Goal: Information Seeking & Learning: Learn about a topic

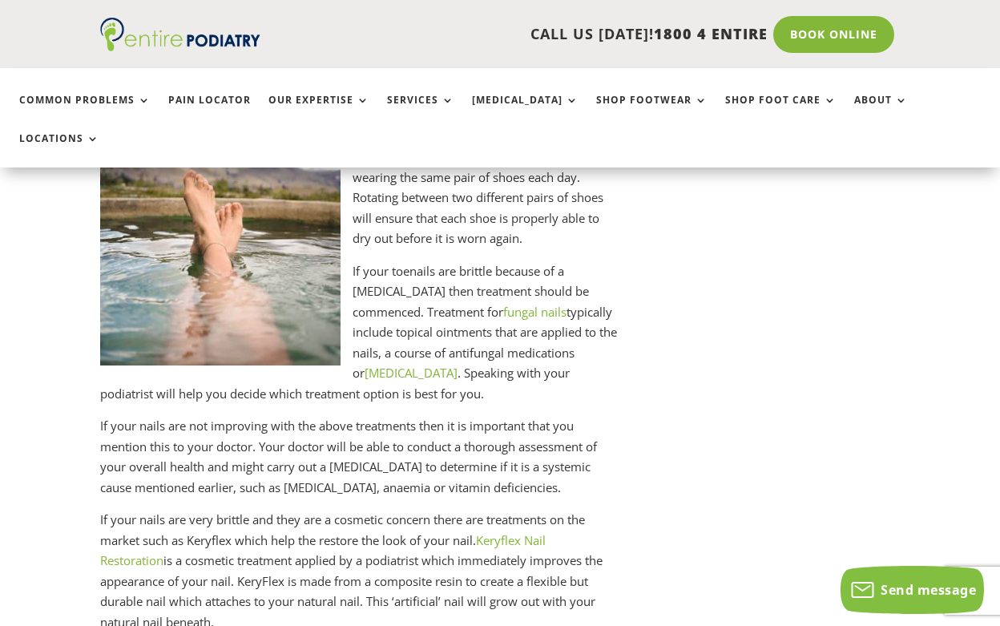
scroll to position [1710, 0]
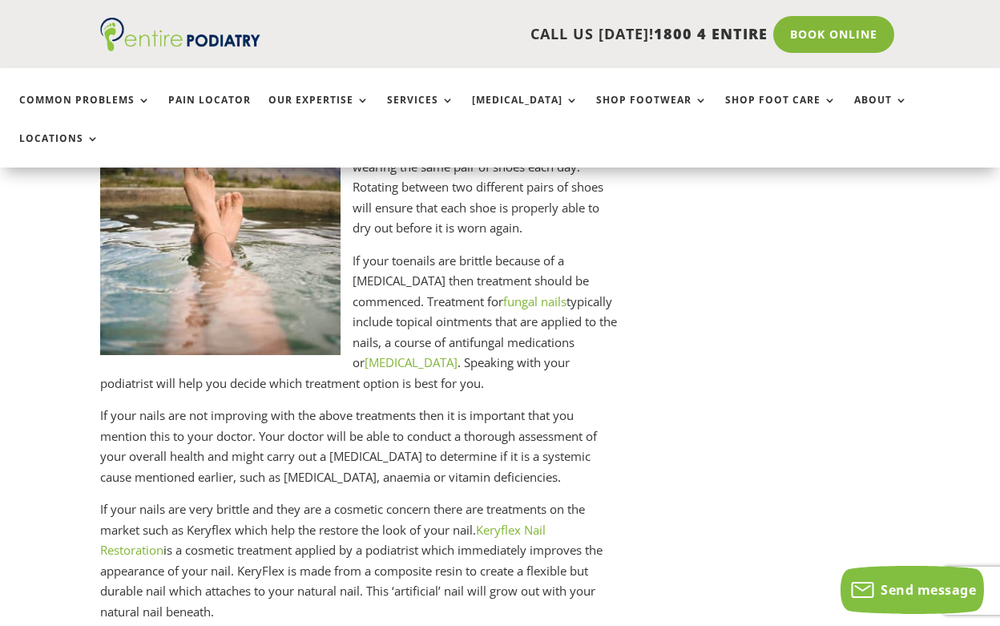
click at [527, 522] on link "Keryflex Nail Restoration" at bounding box center [322, 540] width 445 height 37
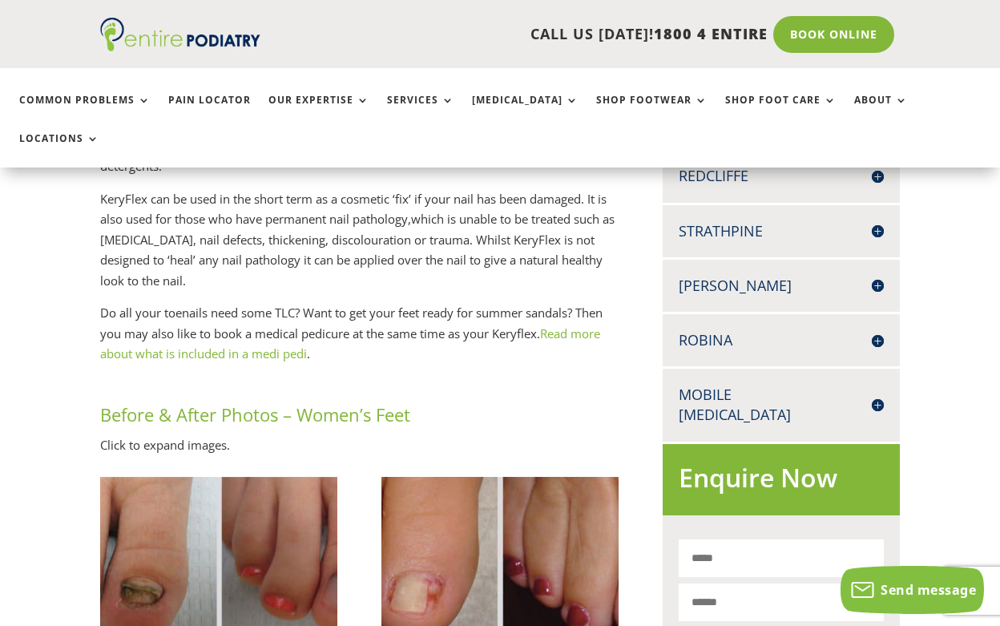
scroll to position [688, 0]
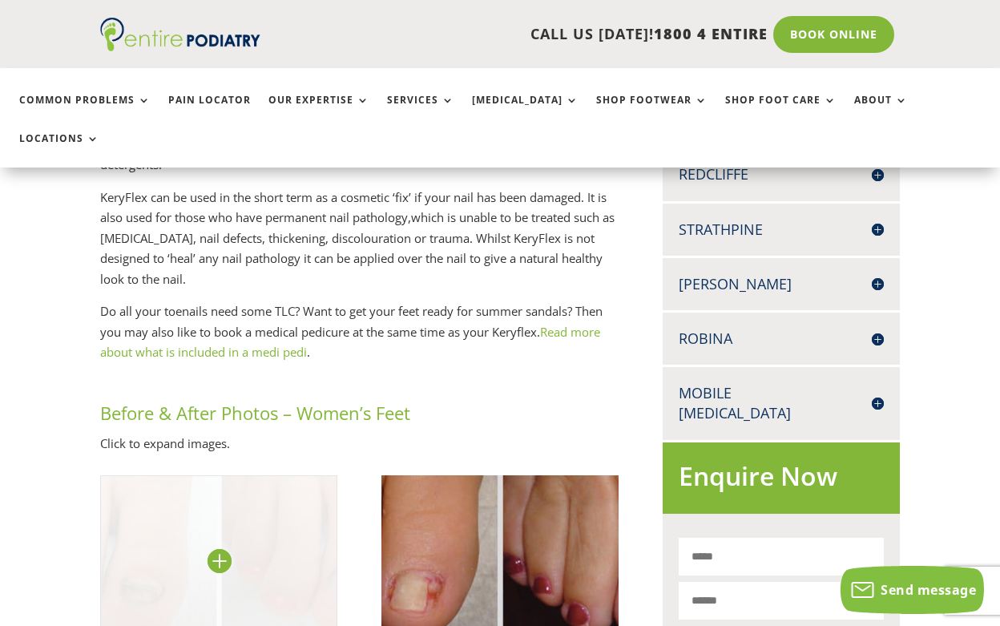
click at [175, 488] on img at bounding box center [218, 559] width 237 height 168
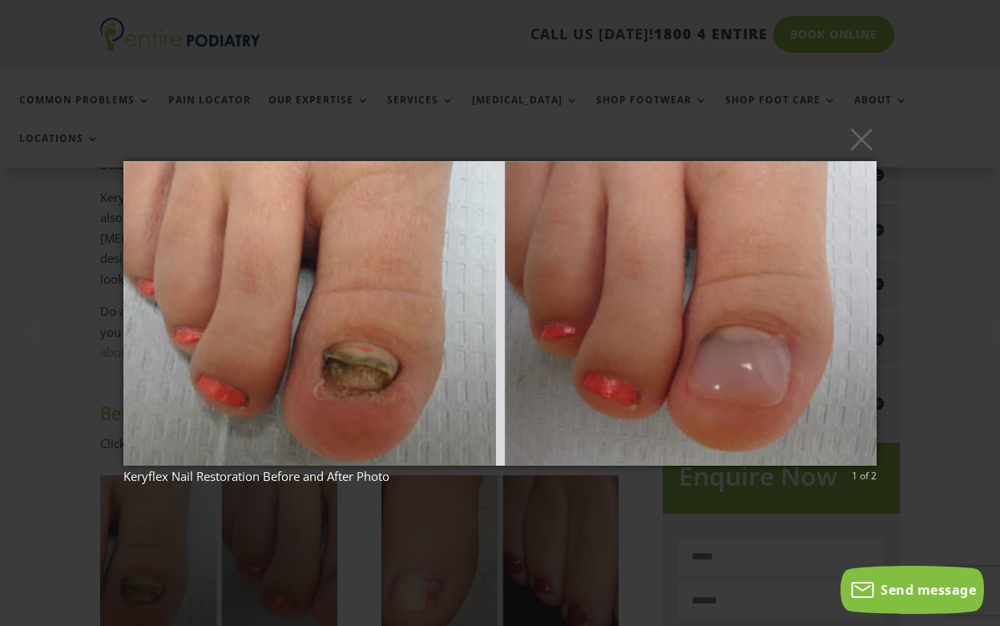
click at [873, 328] on img at bounding box center [499, 313] width 753 height 369
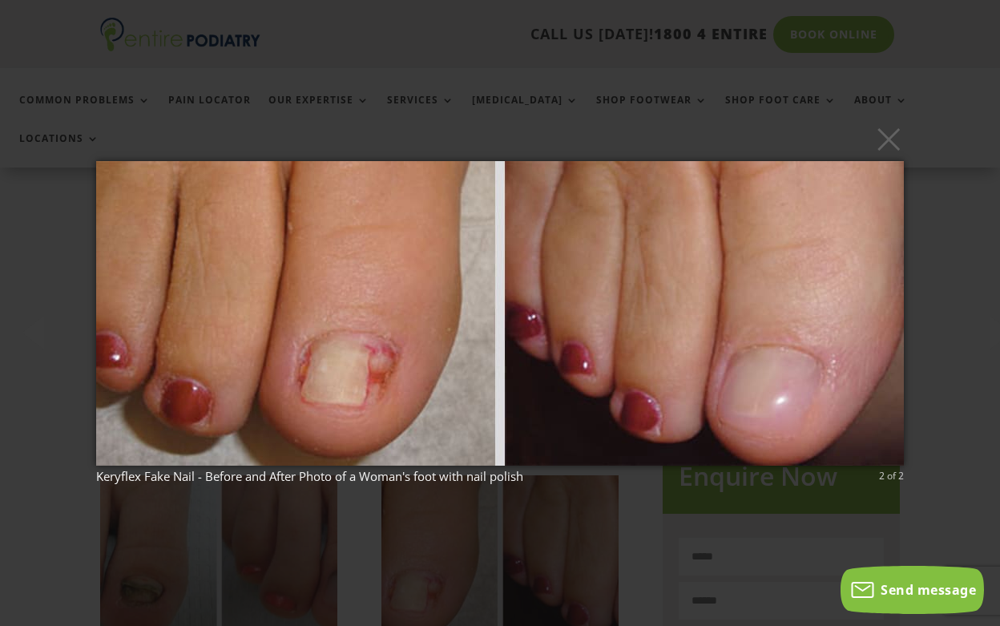
click at [872, 329] on img at bounding box center [500, 313] width 808 height 369
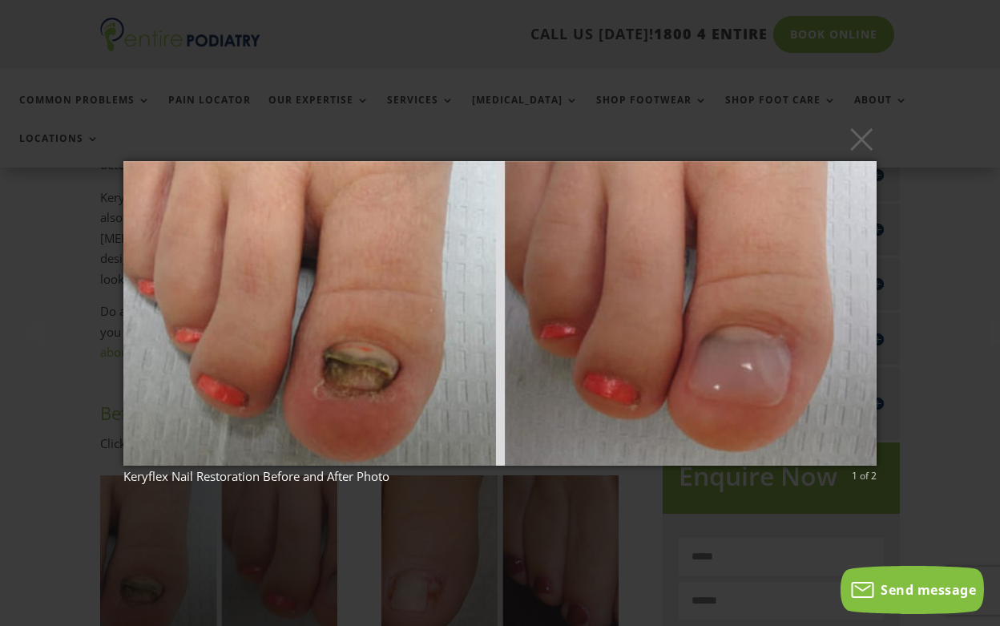
click at [873, 329] on img at bounding box center [499, 313] width 753 height 369
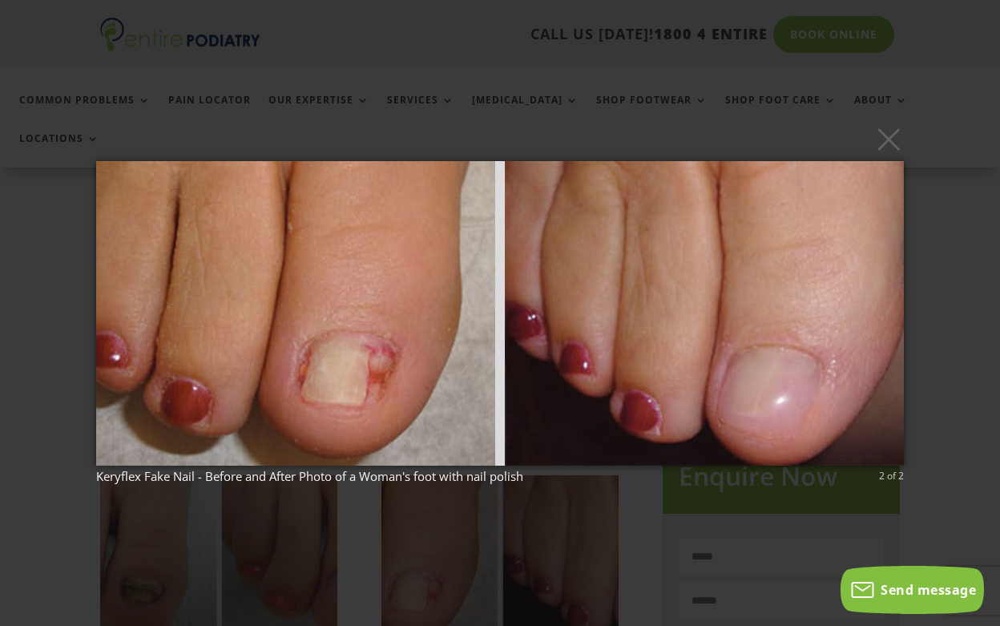
click at [873, 329] on img at bounding box center [500, 313] width 808 height 369
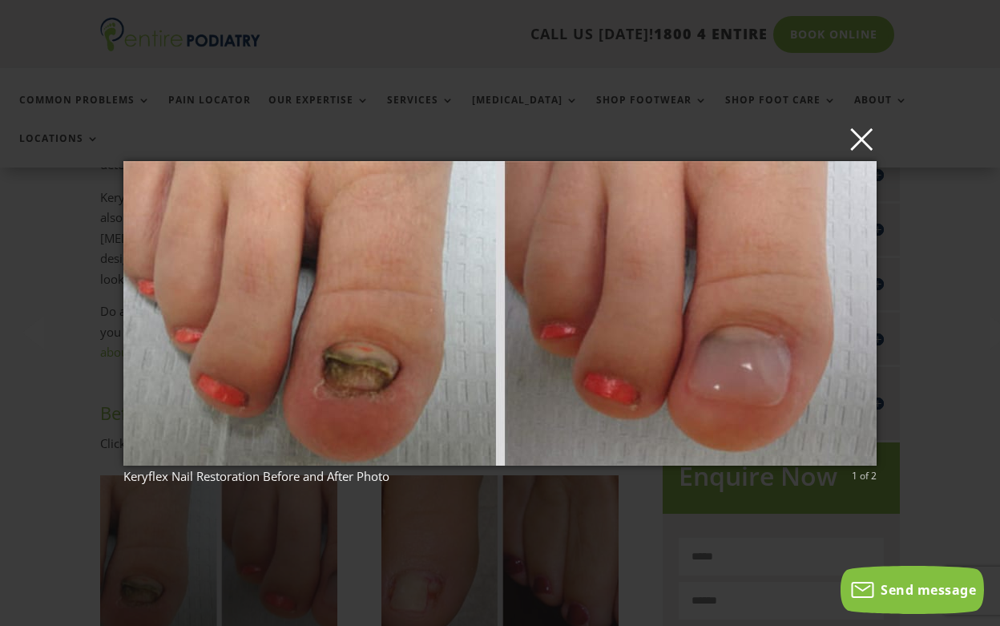
click at [876, 144] on button "×" at bounding box center [504, 138] width 753 height 35
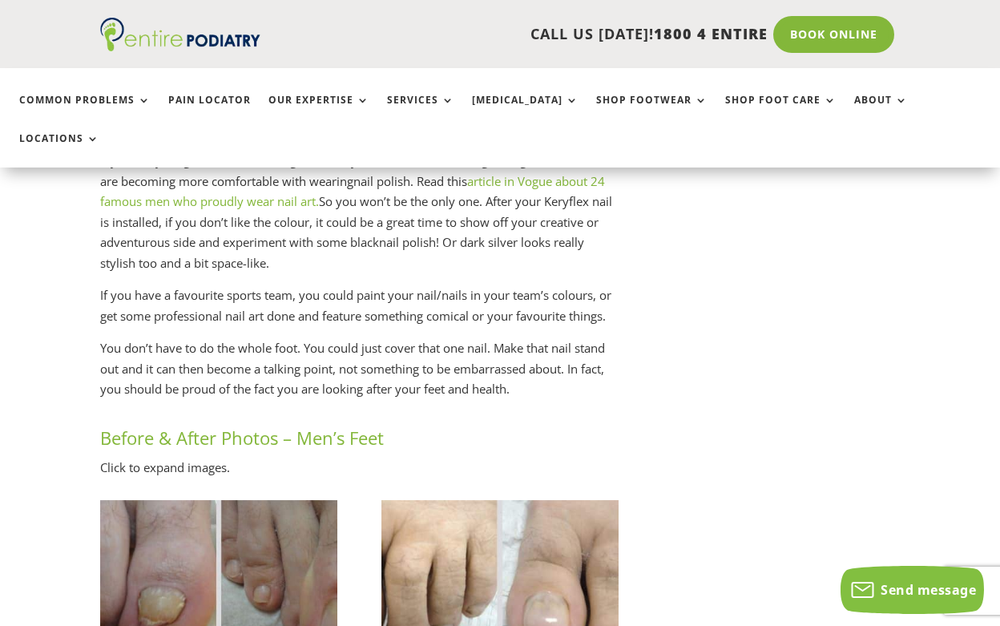
scroll to position [2858, 0]
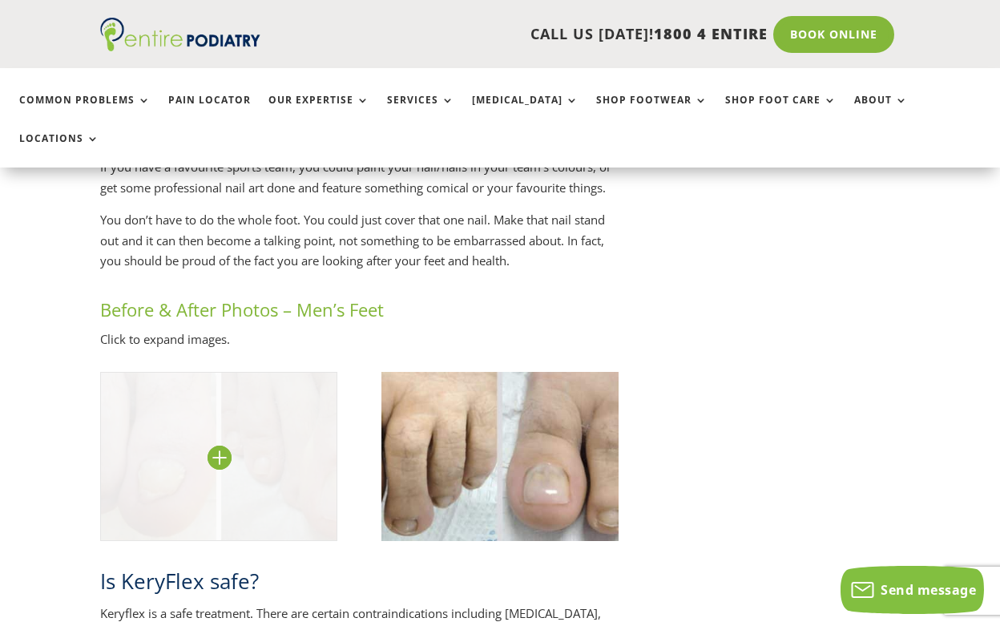
click at [190, 455] on img at bounding box center [218, 456] width 237 height 168
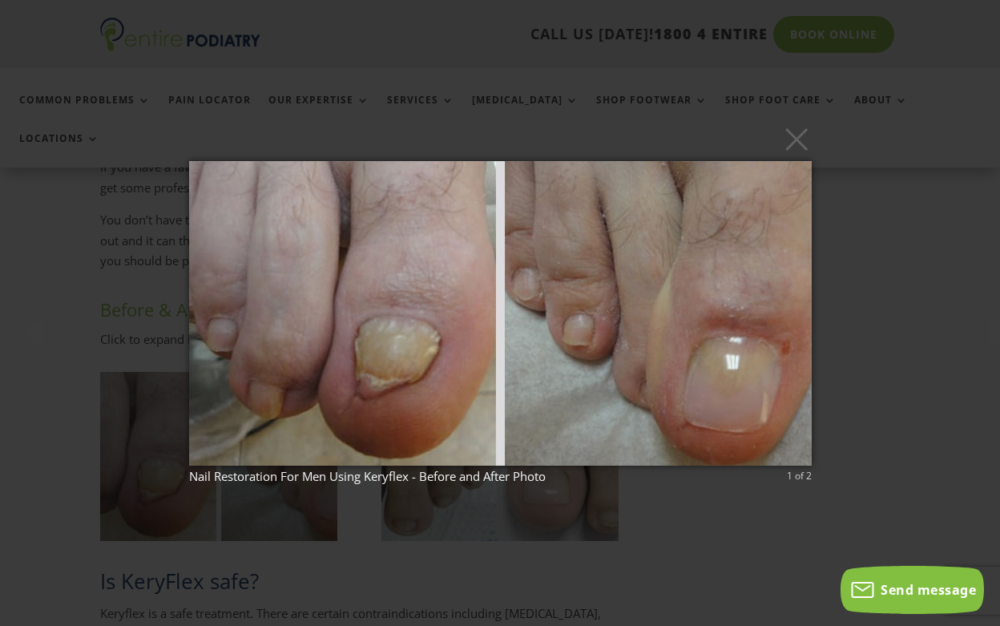
click at [917, 307] on div "× Nail Restoration For Men Using Keryflex - Before and After Photo 1 of 2 Loadi…" at bounding box center [500, 313] width 1000 height 626
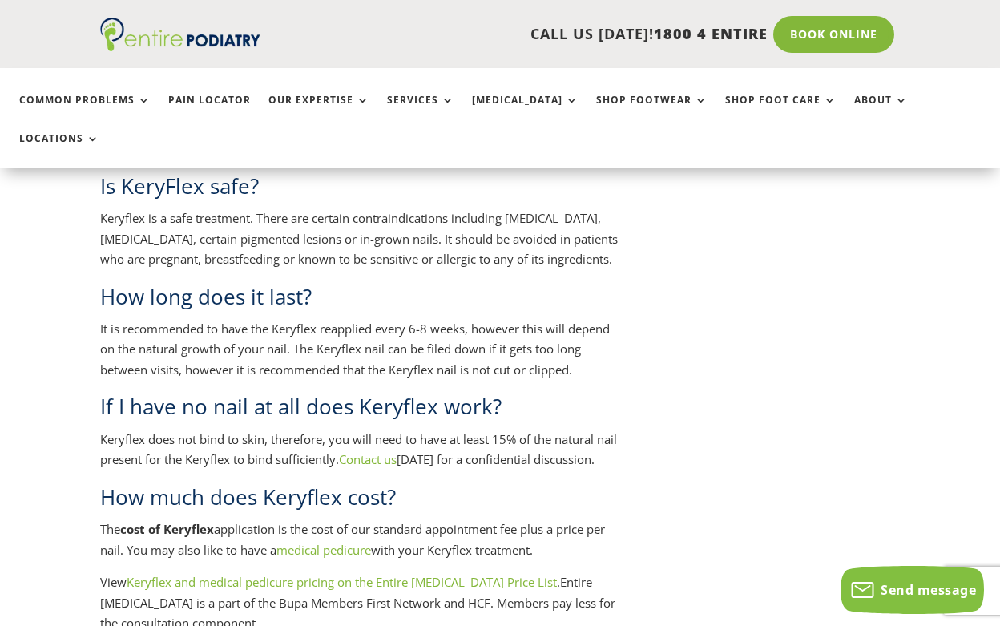
scroll to position [3258, 0]
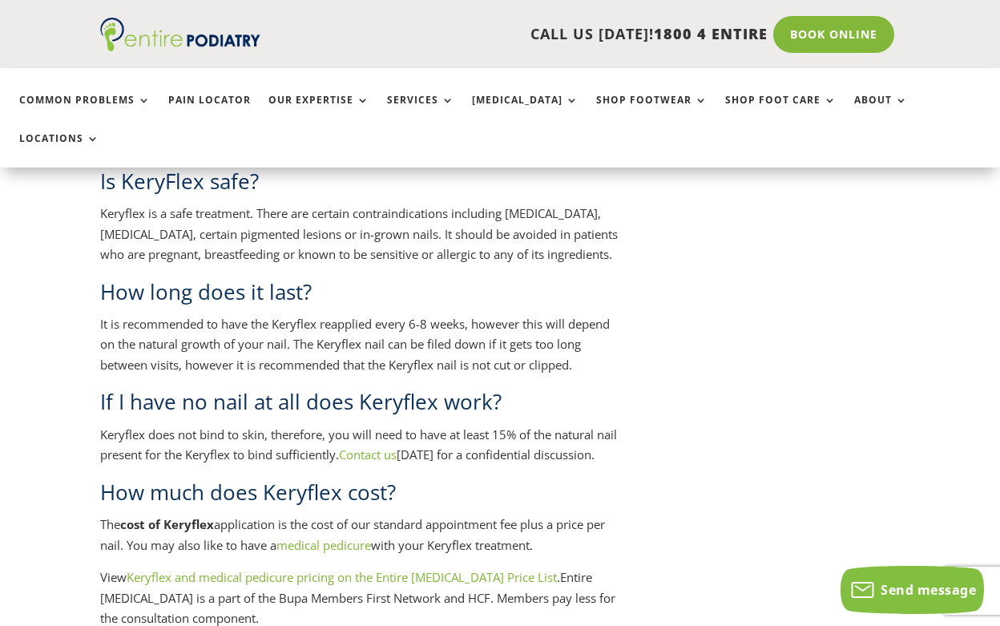
click at [354, 569] on link "Keryflex and medical pedicure pricing on the Entire Podiatry Price List" at bounding box center [342, 577] width 430 height 16
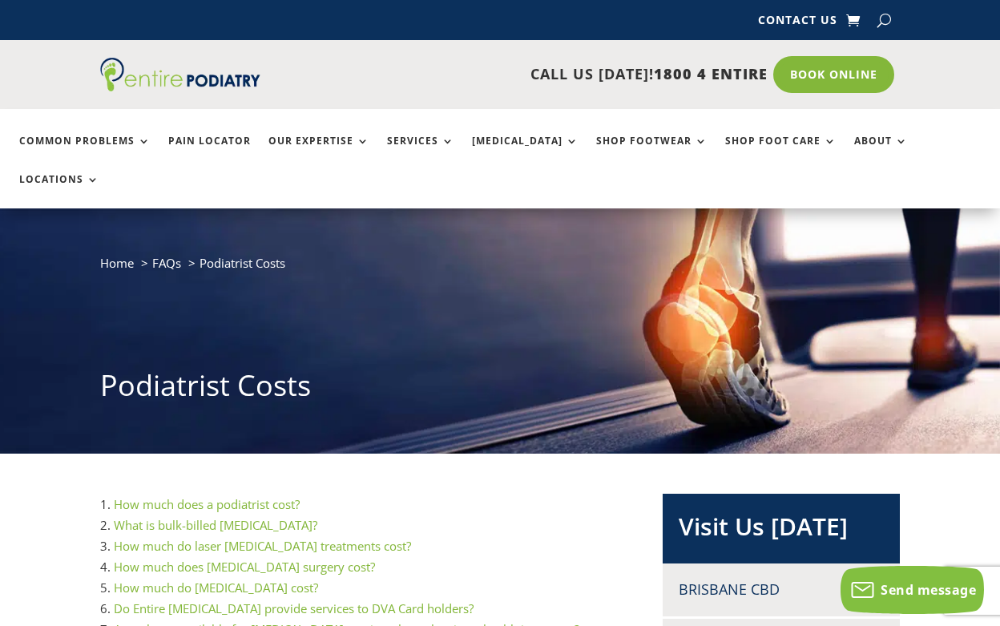
click at [282, 558] on link "How much does [MEDICAL_DATA] surgery cost?" at bounding box center [244, 566] width 261 height 16
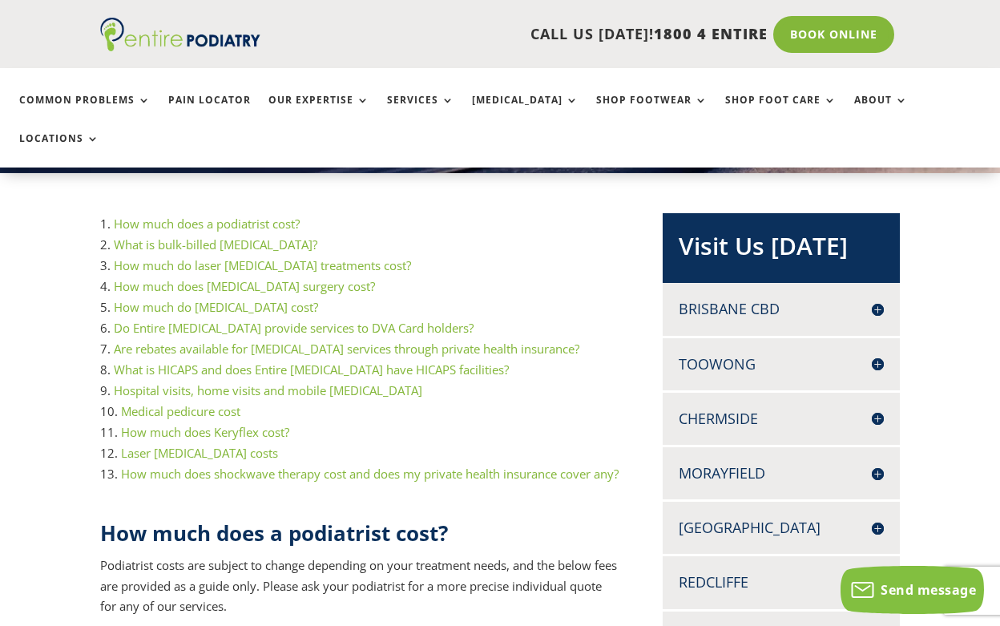
scroll to position [287, 0]
